Goal: Task Accomplishment & Management: Complete application form

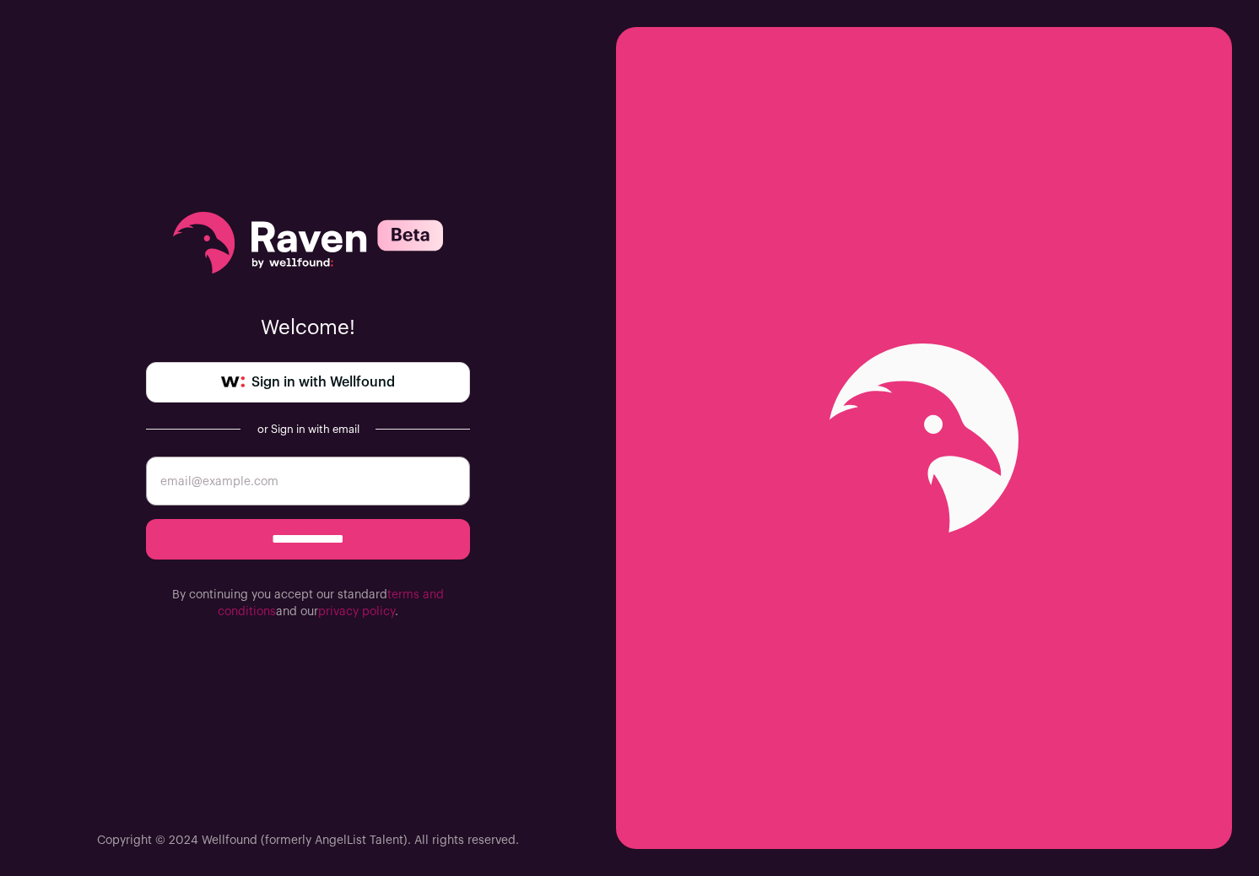
click at [313, 375] on span "Sign in with Wellfound" at bounding box center [322, 382] width 143 height 20
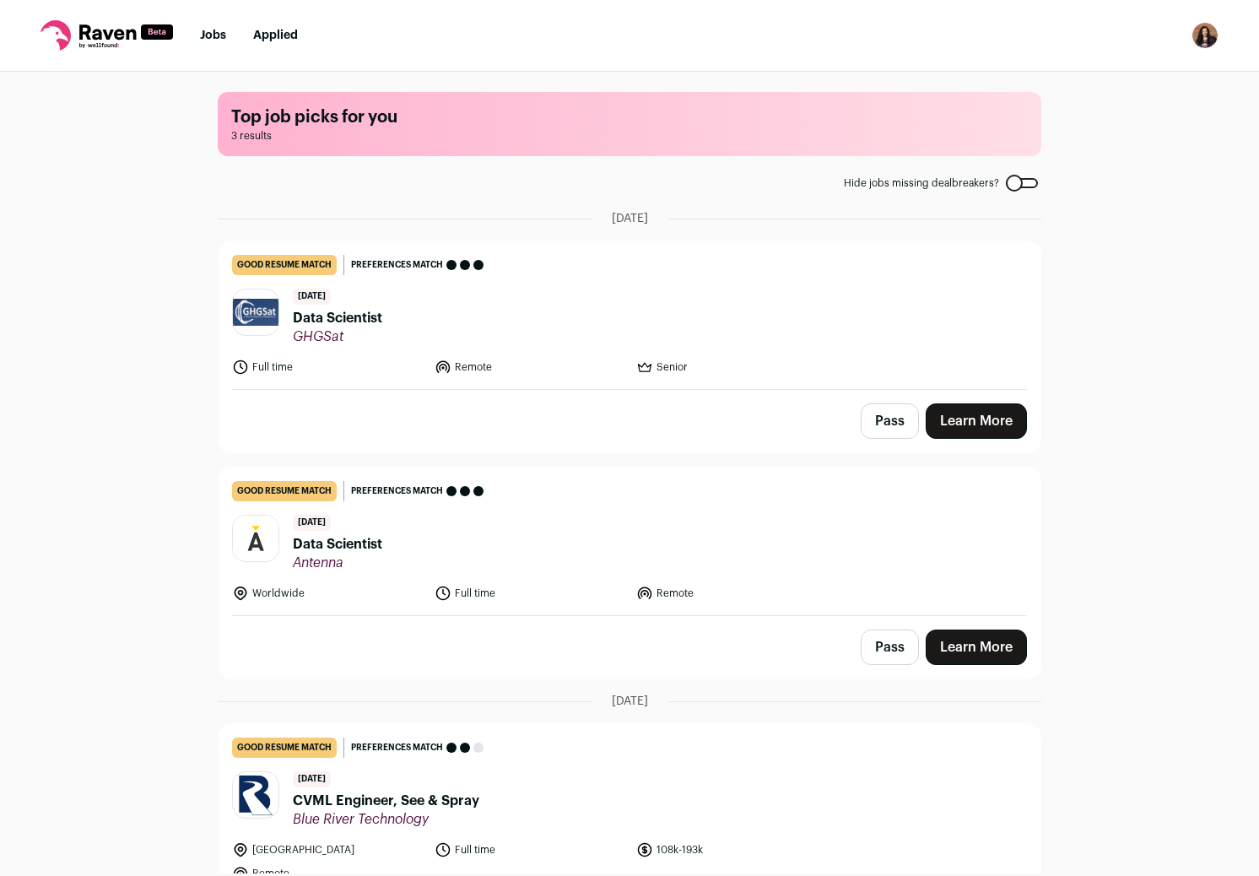
click at [262, 527] on img at bounding box center [256, 539] width 46 height 46
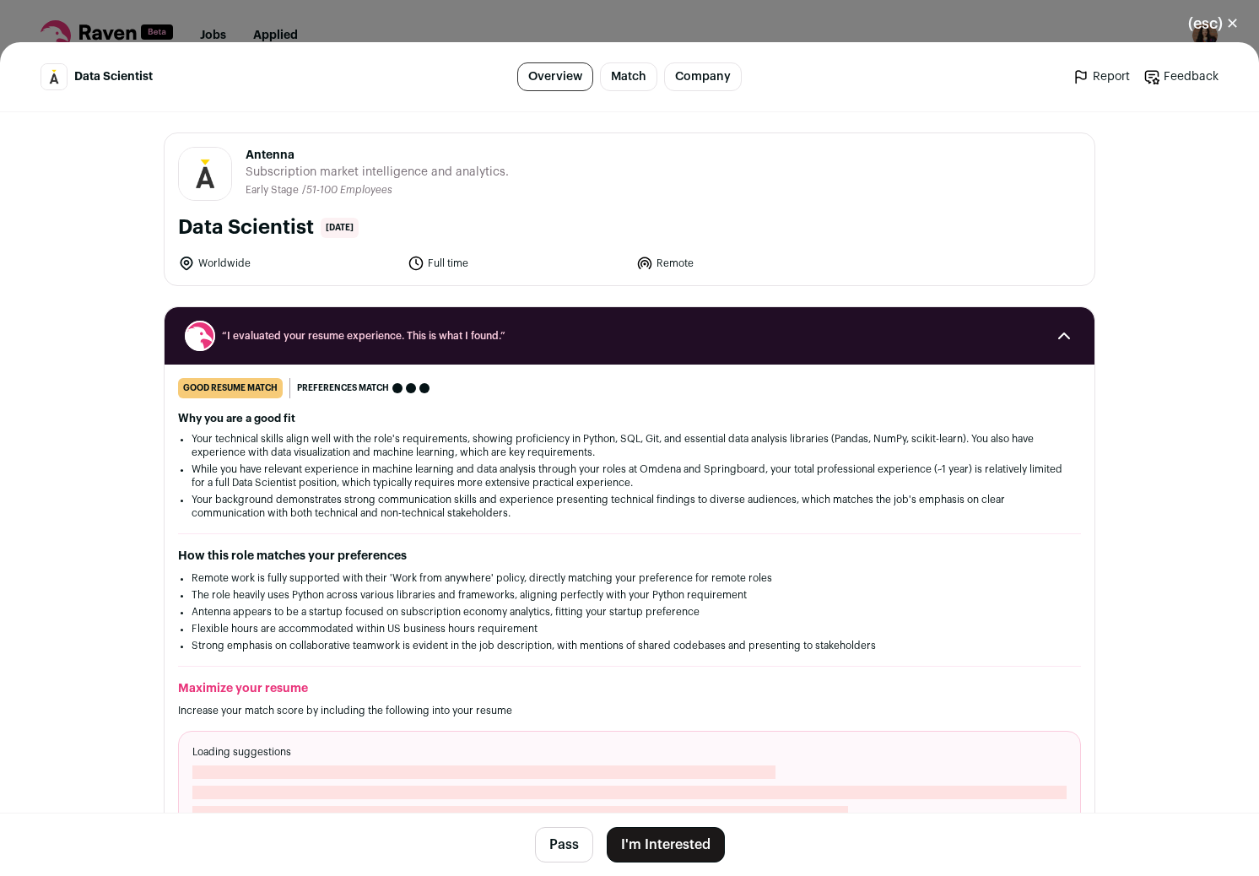
click at [663, 856] on button "I'm Interested" at bounding box center [666, 844] width 118 height 35
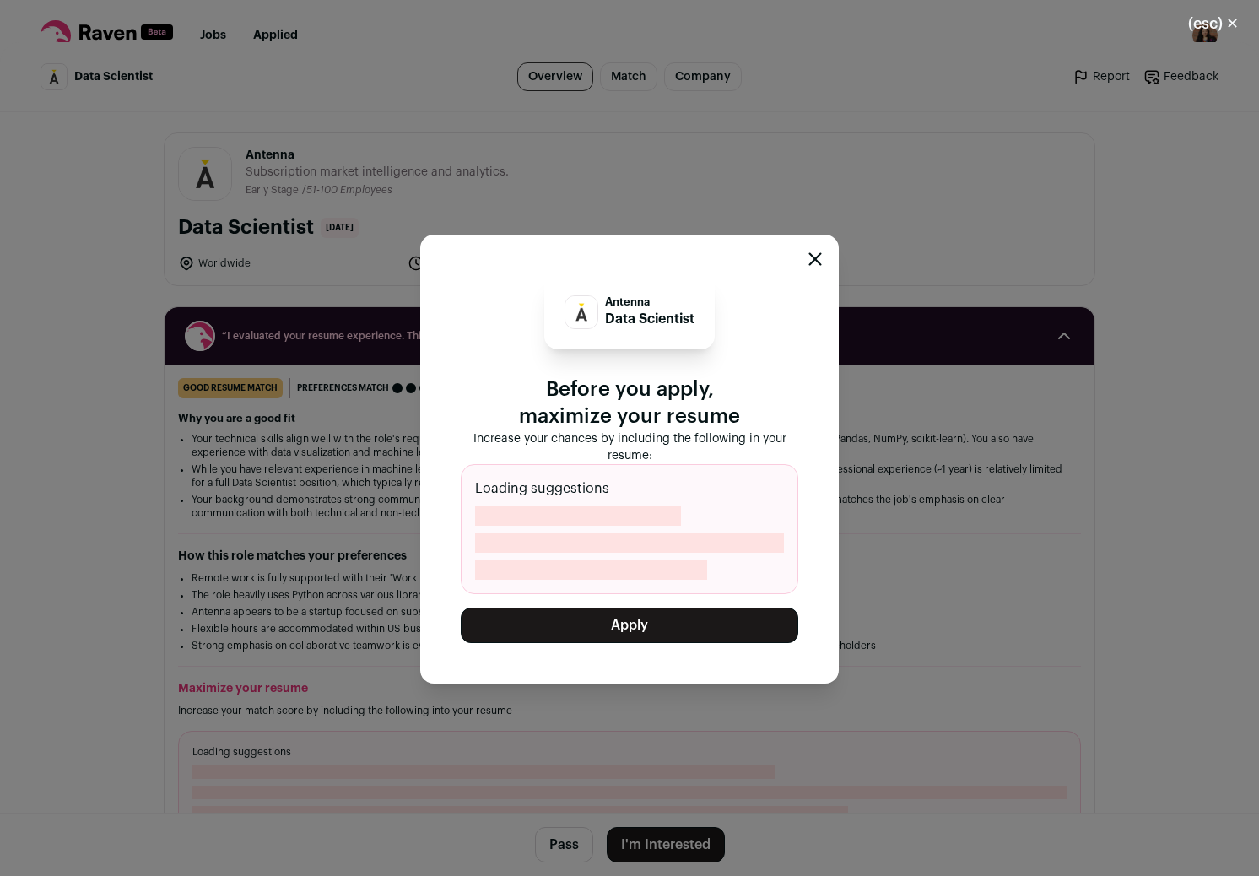
click at [563, 642] on button "Apply" at bounding box center [630, 625] width 338 height 35
